Goal: Task Accomplishment & Management: Use online tool/utility

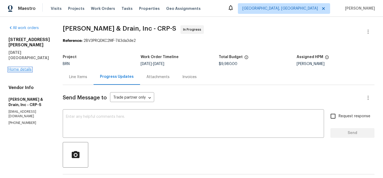
click at [26, 68] on link "Home details" at bounding box center [20, 70] width 23 height 4
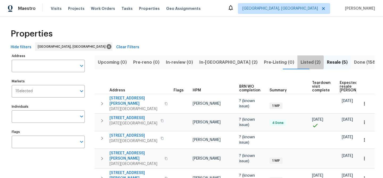
click at [301, 62] on span "Listed (2)" at bounding box center [311, 62] width 20 height 7
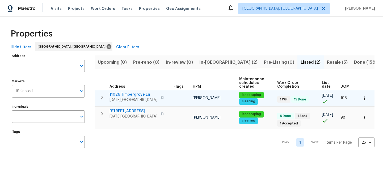
click at [363, 99] on icon "button" at bounding box center [364, 97] width 5 height 5
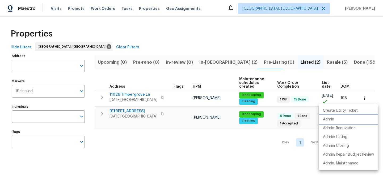
click at [331, 119] on p "Admin" at bounding box center [328, 119] width 11 height 6
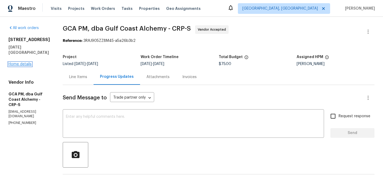
click at [26, 62] on link "Home details" at bounding box center [20, 64] width 23 height 4
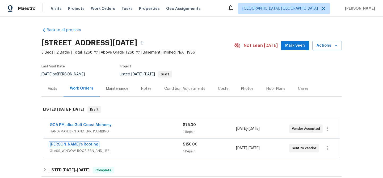
click at [69, 144] on link "Randy's Roofing" at bounding box center [74, 144] width 49 height 4
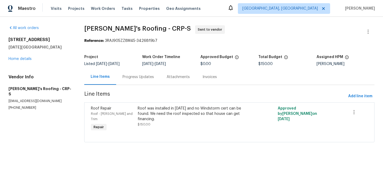
click at [133, 79] on div "Progress Updates" at bounding box center [138, 76] width 31 height 5
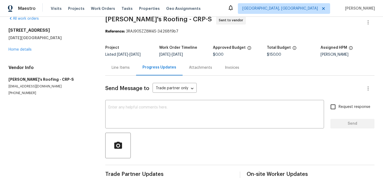
scroll to position [24, 0]
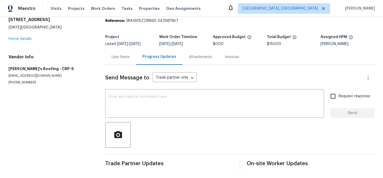
click at [120, 54] on div "Line Items" at bounding box center [121, 56] width 18 height 5
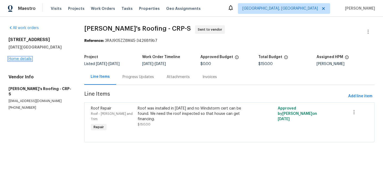
click at [16, 59] on link "Home details" at bounding box center [20, 59] width 23 height 4
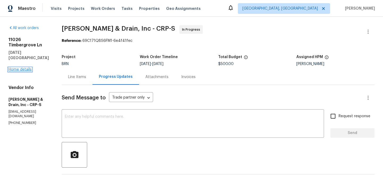
click at [21, 68] on link "Home details" at bounding box center [20, 70] width 23 height 4
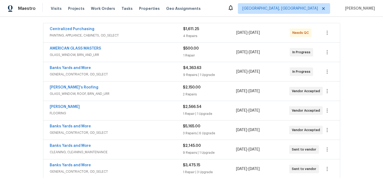
scroll to position [95, 0]
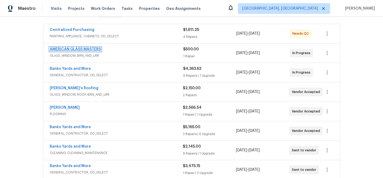
click at [71, 48] on link "AMERICAN GLASS MASTERS" at bounding box center [75, 49] width 51 height 4
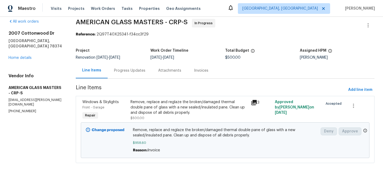
scroll to position [11, 0]
click at [351, 102] on icon "button" at bounding box center [354, 105] width 6 height 6
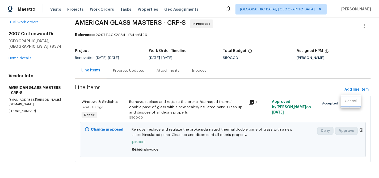
scroll to position [11, 0]
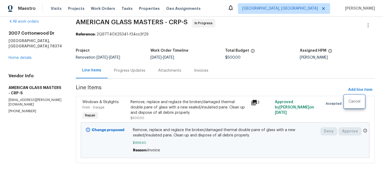
click at [15, 48] on div at bounding box center [191, 89] width 383 height 178
click at [17, 56] on link "Home details" at bounding box center [20, 58] width 23 height 4
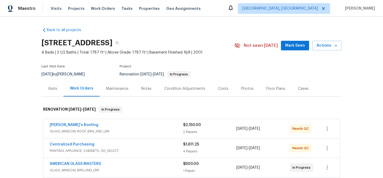
click at [142, 89] on div "Notes" at bounding box center [146, 88] width 10 height 5
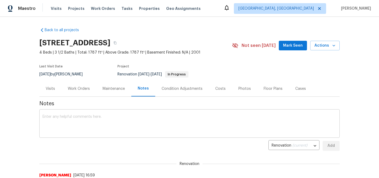
click at [131, 112] on div "x ​" at bounding box center [189, 123] width 301 height 27
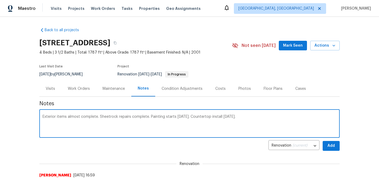
type textarea "Exterior items almost complete. Sheetrock repairs complete. Painting starts tod…"
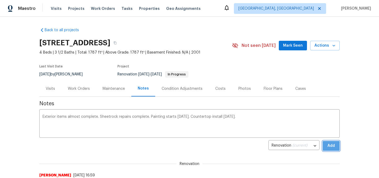
click at [336, 146] on button "Add" at bounding box center [331, 146] width 17 height 10
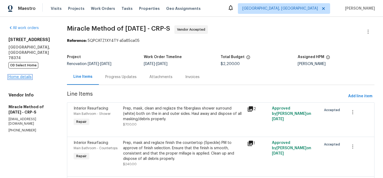
click at [22, 75] on link "Home details" at bounding box center [20, 77] width 23 height 4
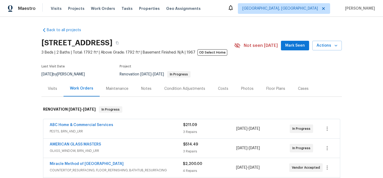
click at [80, 146] on span "AMERICAN GLASS MASTERS" at bounding box center [75, 143] width 51 height 5
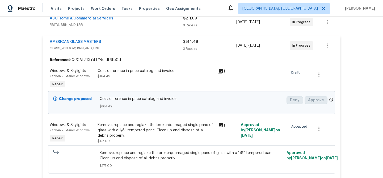
scroll to position [106, 0]
click at [219, 72] on icon at bounding box center [220, 72] width 6 height 6
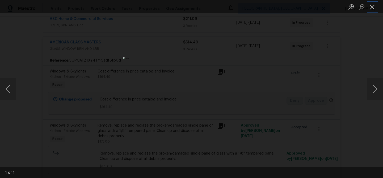
click at [374, 9] on button "Close lightbox" at bounding box center [372, 6] width 11 height 9
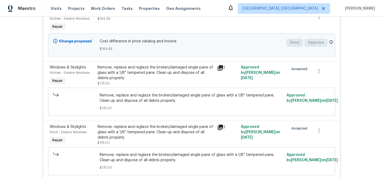
scroll to position [104, 0]
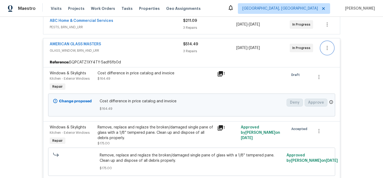
click at [324, 48] on icon "button" at bounding box center [327, 48] width 6 height 6
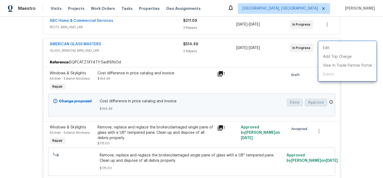
click at [243, 85] on div at bounding box center [191, 89] width 383 height 178
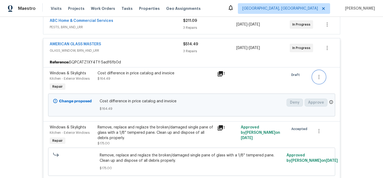
click at [319, 77] on icon "button" at bounding box center [319, 77] width 6 height 6
click at [320, 78] on li "Cancel" at bounding box center [321, 77] width 20 height 9
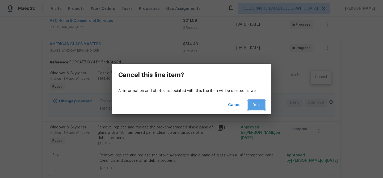
click at [260, 104] on span "Yes" at bounding box center [256, 105] width 9 height 7
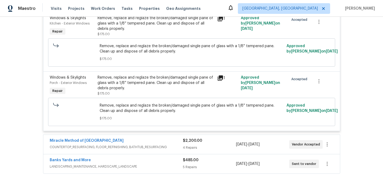
scroll to position [210, 0]
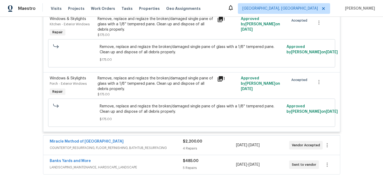
click at [131, 84] on div "Remove, replace and reglaze the broken/damaged single pane of glass with a 1/8'…" at bounding box center [156, 84] width 116 height 16
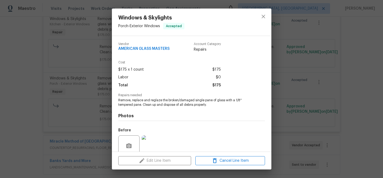
scroll to position [45, 0]
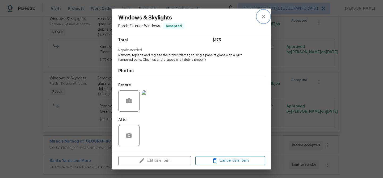
click at [267, 17] on button "close" at bounding box center [263, 16] width 13 height 13
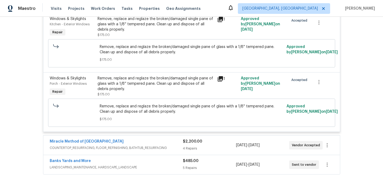
click at [219, 80] on icon at bounding box center [220, 79] width 6 height 6
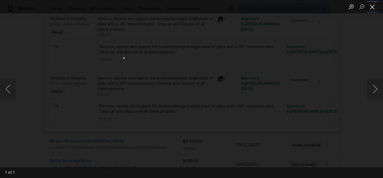
click at [375, 8] on button "Close lightbox" at bounding box center [372, 6] width 11 height 9
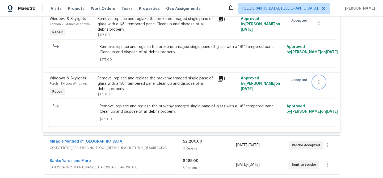
click at [318, 80] on icon "button" at bounding box center [319, 82] width 6 height 6
click at [315, 83] on li "Cancel" at bounding box center [321, 82] width 20 height 9
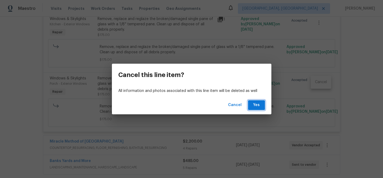
click at [257, 105] on span "Yes" at bounding box center [256, 105] width 9 height 7
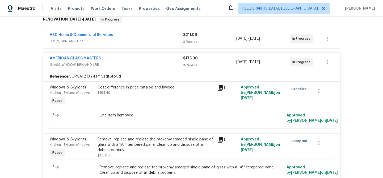
scroll to position [87, 0]
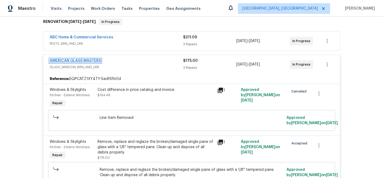
click at [81, 59] on link "AMERICAN GLASS MASTERS" at bounding box center [75, 61] width 51 height 4
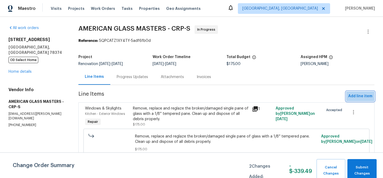
click at [361, 94] on span "Add line item" at bounding box center [360, 96] width 24 height 7
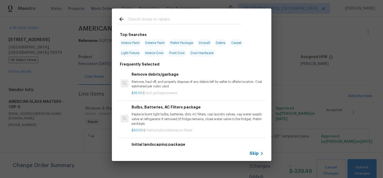
click at [134, 18] on input "text" at bounding box center [184, 20] width 113 height 8
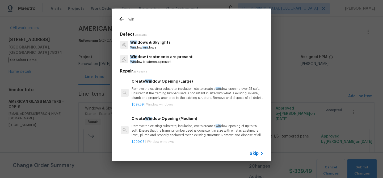
type input "win"
click at [151, 44] on p "Win dows & Skylights" at bounding box center [150, 43] width 40 height 6
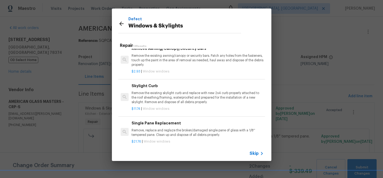
scroll to position [281, 0]
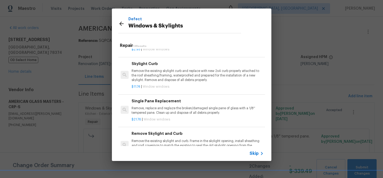
click at [183, 109] on p "Remove, replace and reglaze the broken/damaged single pane of glass with a 1/8'…" at bounding box center [198, 110] width 132 height 9
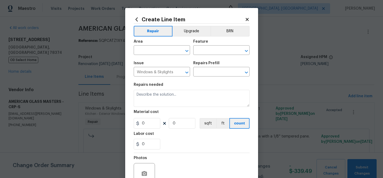
type input "Single Pane Replacement $21.76"
type textarea "Remove, replace and reglaze the broken/damaged single pane of glass with a 1/8'…"
type input "21.76"
type input "1"
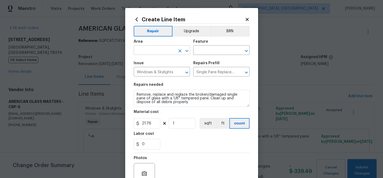
click at [143, 53] on input "text" at bounding box center [154, 51] width 41 height 8
click at [144, 63] on li "Porch" at bounding box center [160, 62] width 56 height 9
type input "Porch"
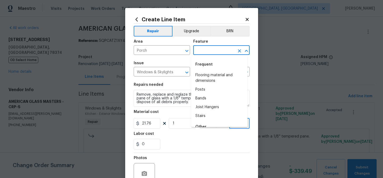
click at [212, 52] on input "text" at bounding box center [213, 51] width 41 height 8
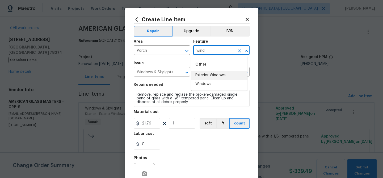
click at [214, 77] on li "Exterior Windows" at bounding box center [219, 75] width 56 height 9
type input "Exterior Windows"
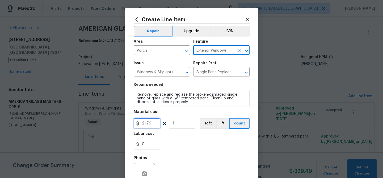
click at [153, 124] on input "21.76" at bounding box center [147, 123] width 27 height 11
type input "339.49"
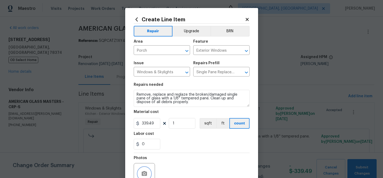
click at [143, 174] on circle "button" at bounding box center [144, 174] width 2 height 2
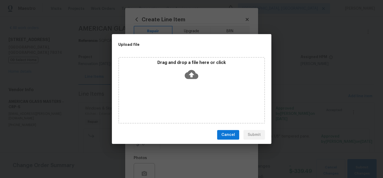
click at [196, 77] on icon at bounding box center [192, 74] width 14 height 9
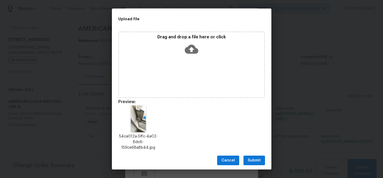
click at [257, 161] on span "Submit" at bounding box center [254, 160] width 13 height 7
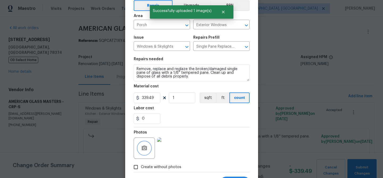
scroll to position [51, 0]
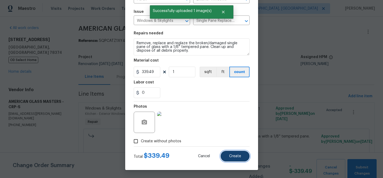
click at [233, 152] on button "Create" at bounding box center [235, 156] width 29 height 11
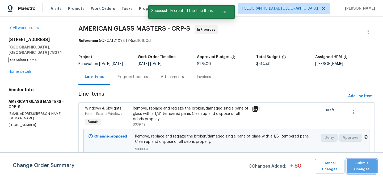
click at [361, 165] on span "Submit Changes" at bounding box center [361, 166] width 25 height 12
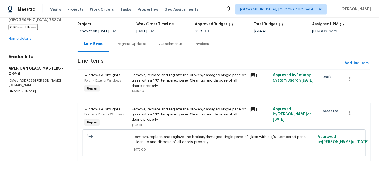
scroll to position [41, 0]
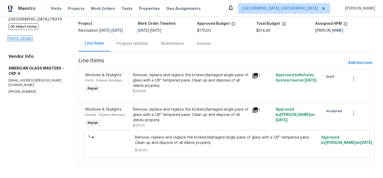
click at [24, 36] on link "Home details" at bounding box center [20, 38] width 23 height 4
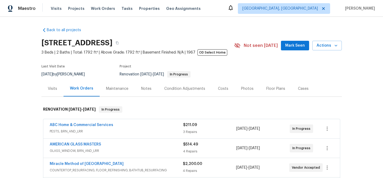
click at [142, 88] on div "Notes" at bounding box center [146, 88] width 10 height 5
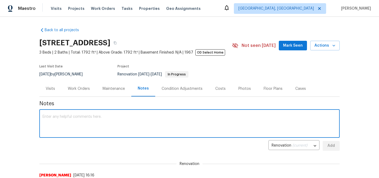
click at [114, 124] on textarea at bounding box center [190, 124] width 294 height 19
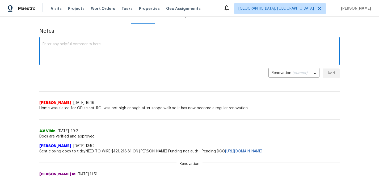
scroll to position [7, 0]
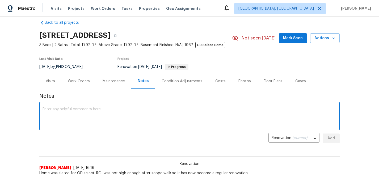
paste textarea "https://opendoor.slack.com/archives/C02MAJUR0AD/p1757016323012159"
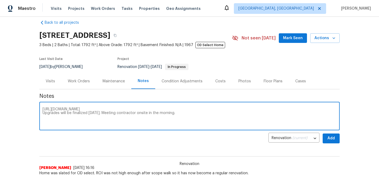
type textarea "https://opendoor.slack.com/archives/C02MAJUR0AD/p1757016323012159 Upgrades will…"
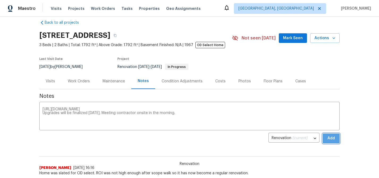
click at [331, 139] on span "Add" at bounding box center [331, 138] width 9 height 7
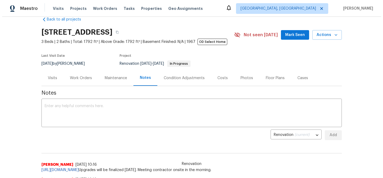
scroll to position [0, 0]
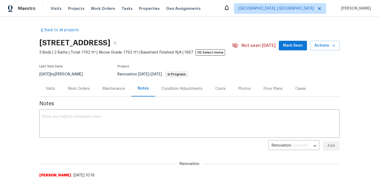
click at [79, 88] on div "Work Orders" at bounding box center [79, 88] width 22 height 5
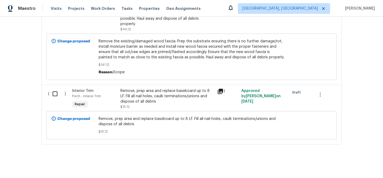
scroll to position [1870, 0]
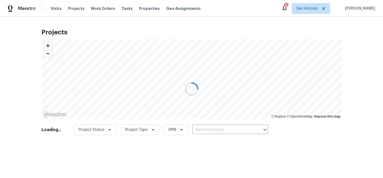
click at [313, 10] on div at bounding box center [191, 89] width 383 height 178
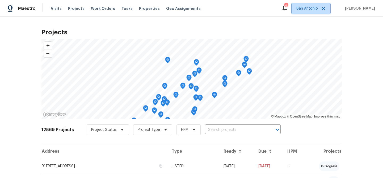
click at [310, 9] on span "San Antonio" at bounding box center [308, 8] width 22 height 5
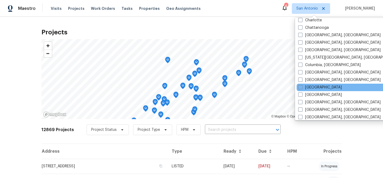
scroll to position [91, 0]
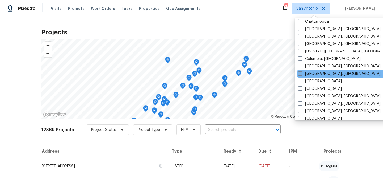
click at [315, 75] on label "[GEOGRAPHIC_DATA], [GEOGRAPHIC_DATA]" at bounding box center [339, 73] width 82 height 5
click at [302, 74] on input "[GEOGRAPHIC_DATA], [GEOGRAPHIC_DATA]" at bounding box center [299, 72] width 3 height 3
checkbox input "true"
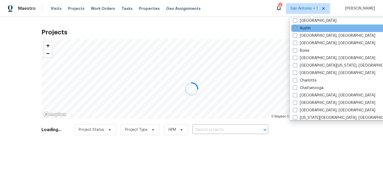
scroll to position [3, 0]
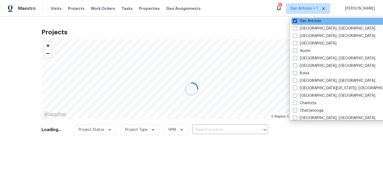
click at [295, 22] on span at bounding box center [295, 21] width 4 height 4
click at [295, 22] on input "San Antonio" at bounding box center [294, 19] width 3 height 3
checkbox input "false"
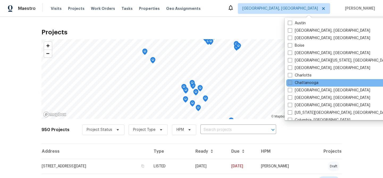
scroll to position [32, 0]
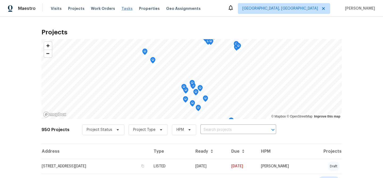
click at [126, 9] on span "Tasks" at bounding box center [127, 9] width 11 height 4
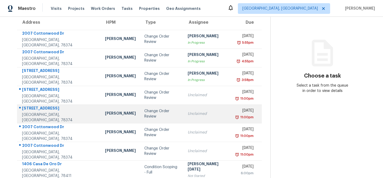
scroll to position [75, 0]
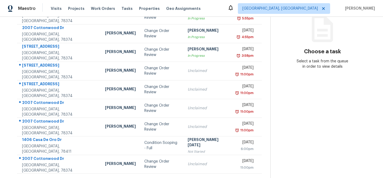
drag, startPoint x: 8, startPoint y: 137, endPoint x: 6, endPoint y: 127, distance: 9.5
click at [8, 131] on div "Tasks 9 Results Date Range Open Task Type Assignee ​ Create a Task Address HPM …" at bounding box center [191, 62] width 383 height 232
